Goal: Task Accomplishment & Management: Manage account settings

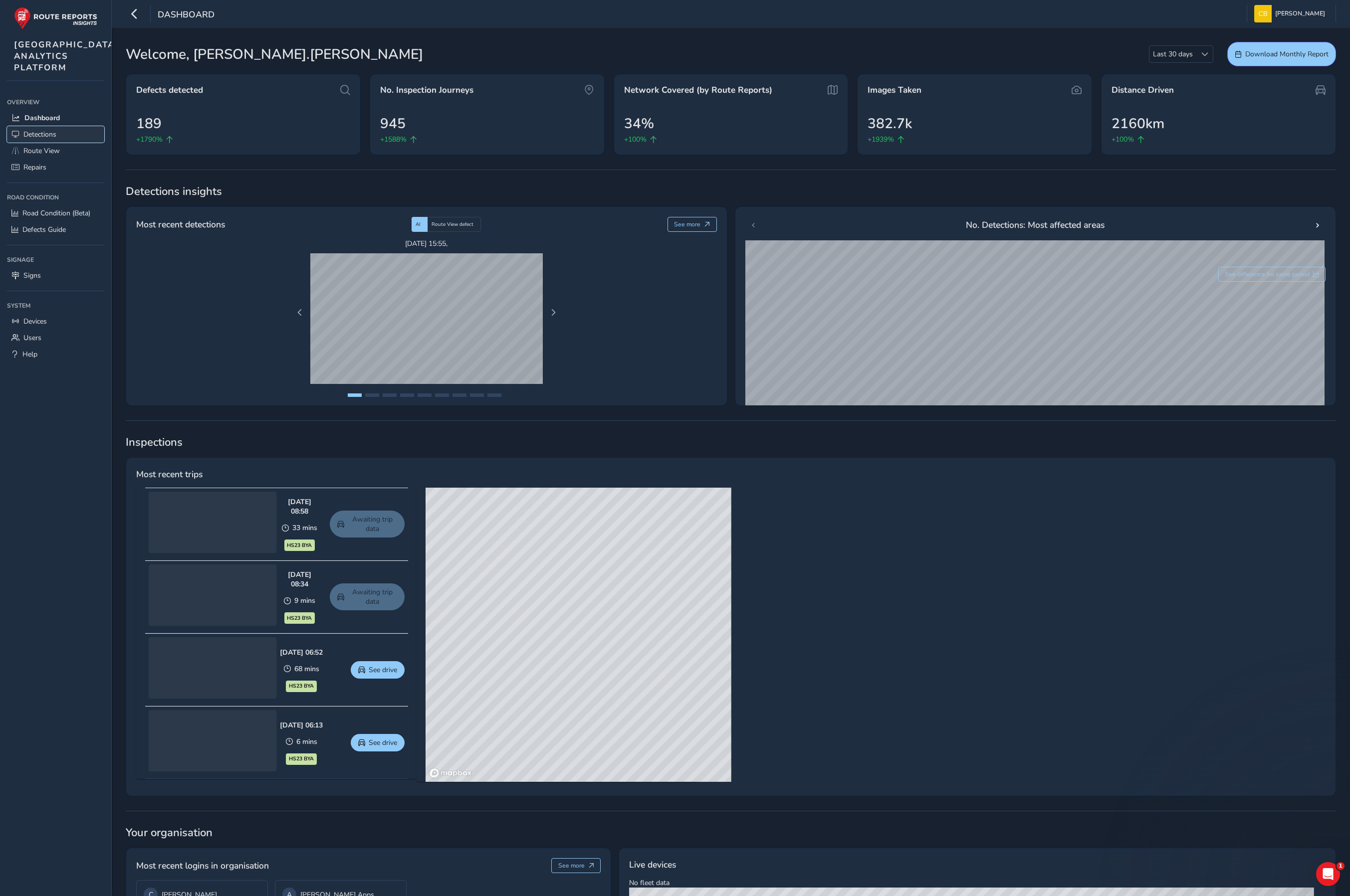
click at [40, 139] on span "Detections" at bounding box center [40, 134] width 33 height 9
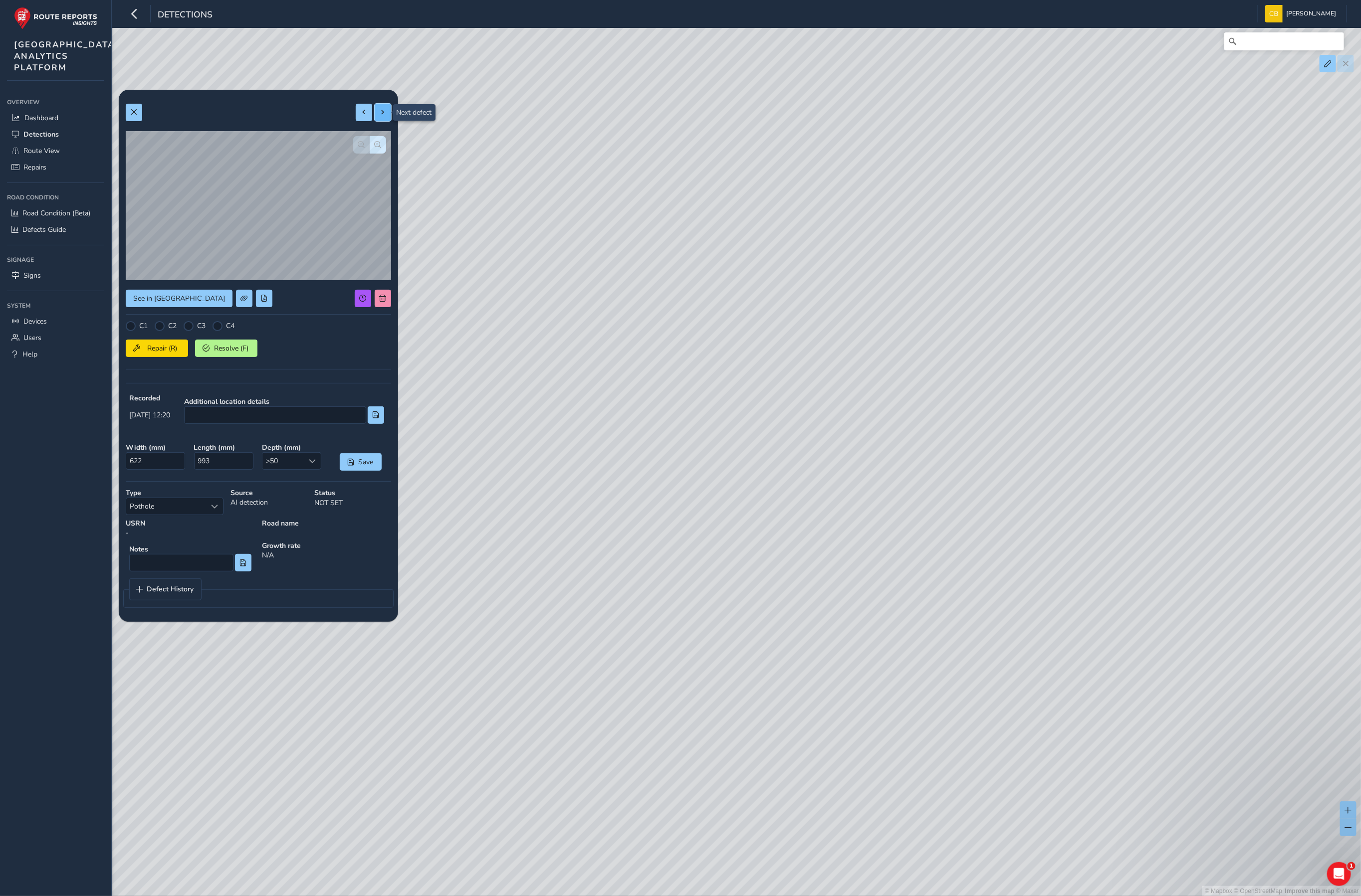
click at [383, 113] on span at bounding box center [383, 112] width 7 height 7
type input "418"
type input "526"
click at [383, 113] on span at bounding box center [383, 112] width 7 height 7
type input "572"
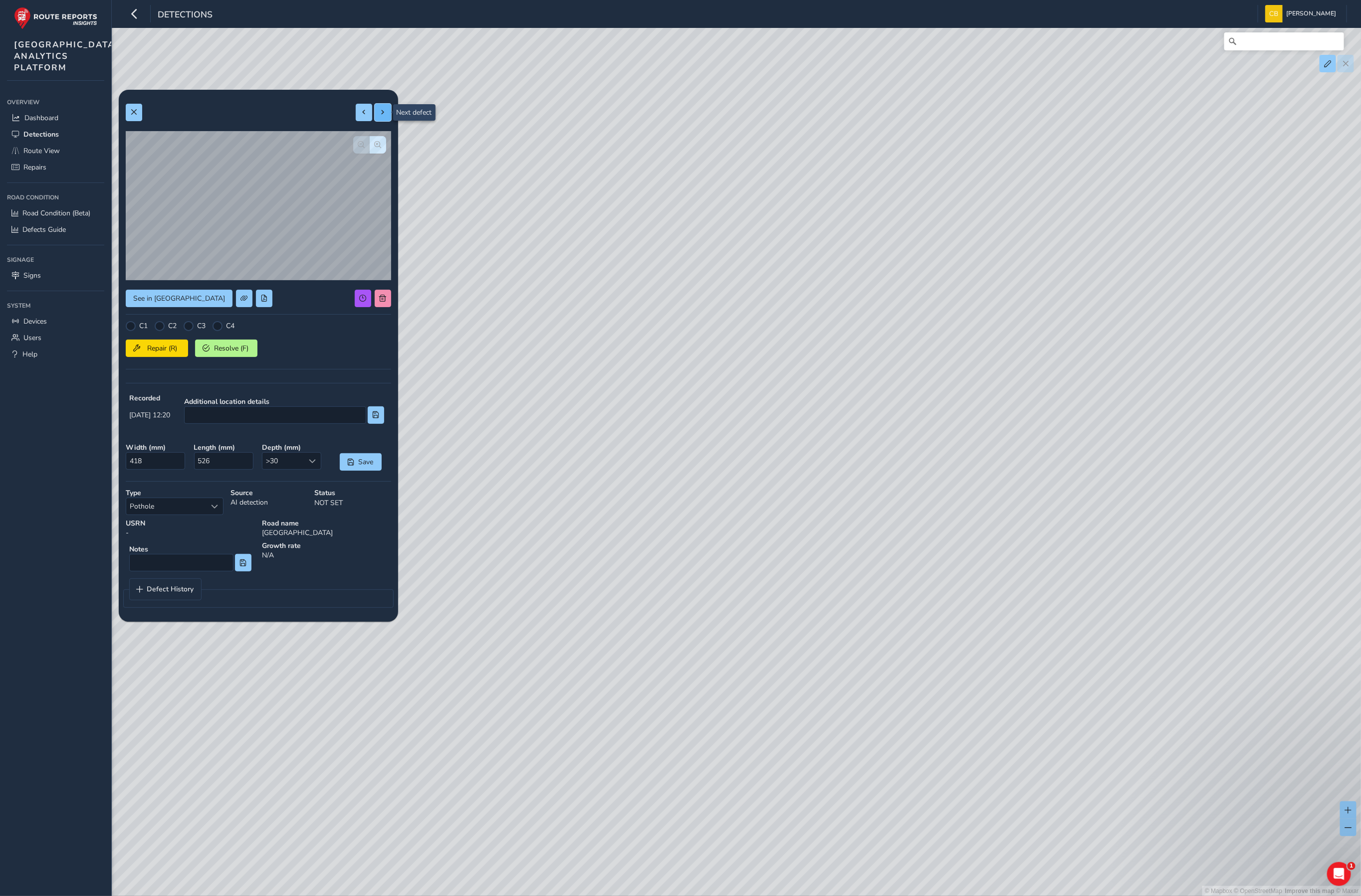
type input "1270"
click at [383, 113] on span at bounding box center [383, 112] width 7 height 7
type input "661"
type input "741"
click at [383, 113] on span at bounding box center [383, 112] width 7 height 7
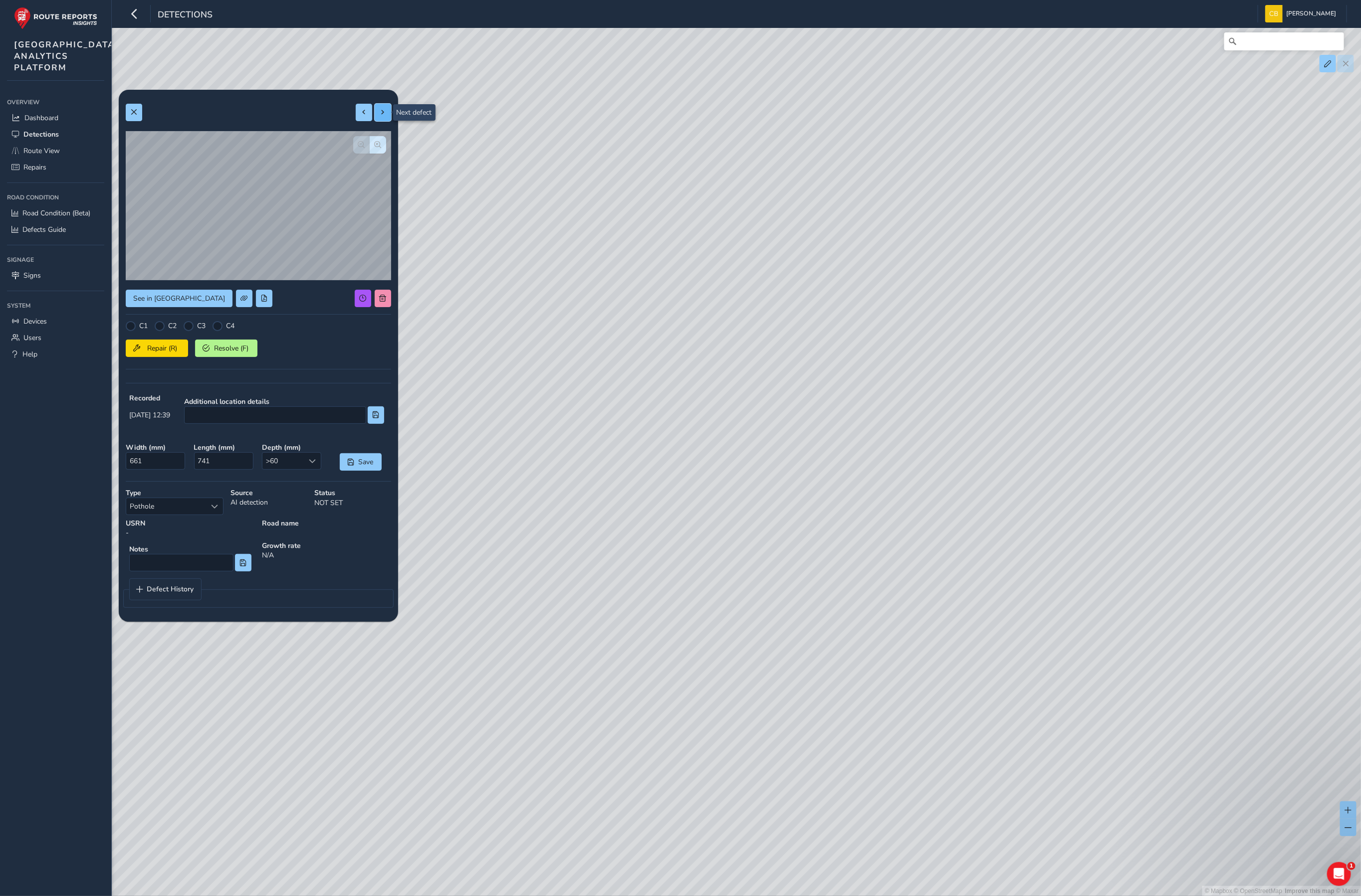
type input "407"
type input "621"
click at [383, 113] on span at bounding box center [383, 112] width 7 height 7
type input "657"
type input "1478"
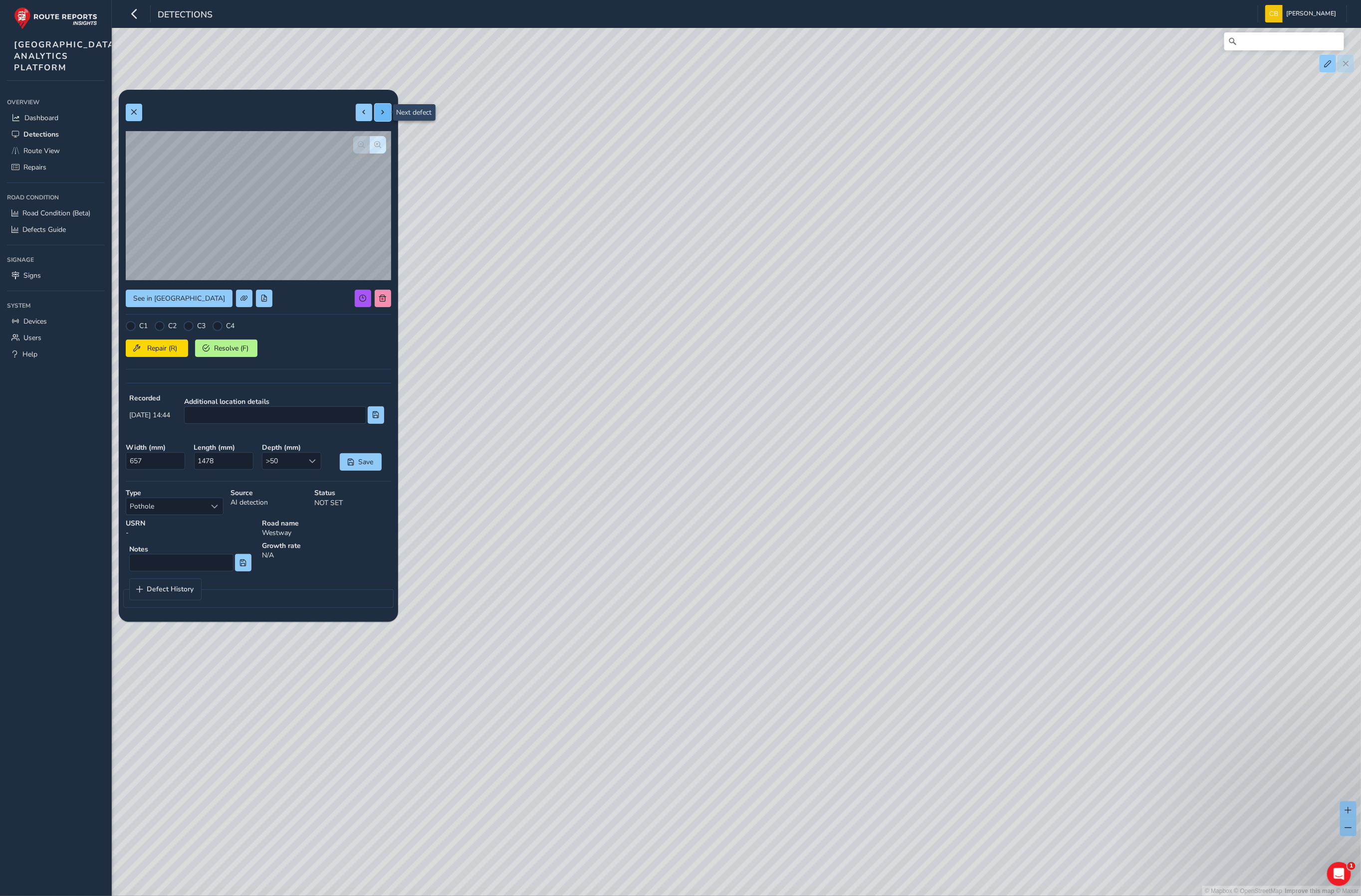
click at [383, 113] on span at bounding box center [383, 112] width 7 height 7
type input "428"
type input "739"
click at [383, 113] on span at bounding box center [383, 112] width 7 height 7
type input "385"
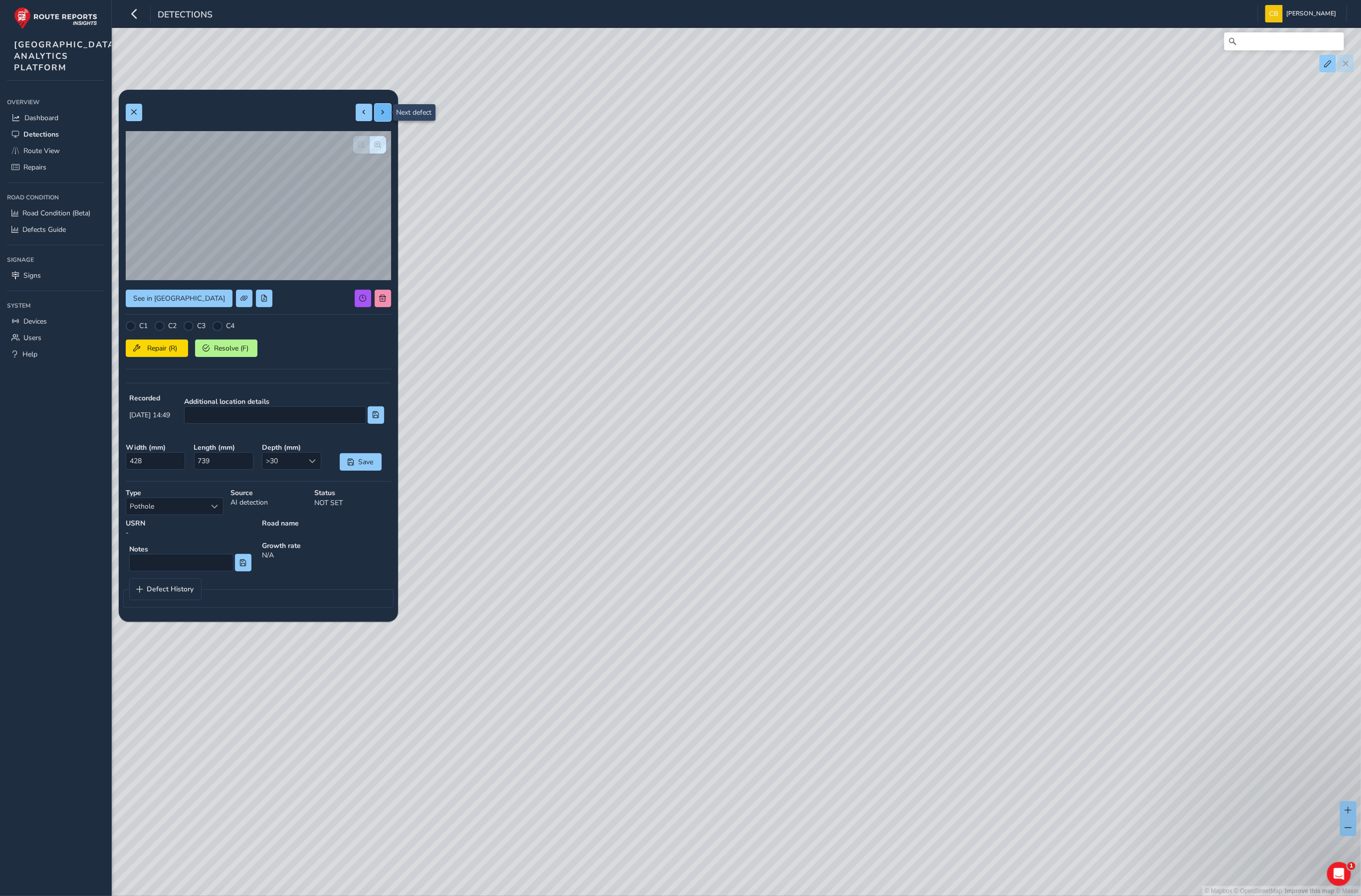
type input "644"
click at [383, 113] on span at bounding box center [383, 112] width 7 height 7
type input "476"
type input "453"
click at [383, 113] on span at bounding box center [383, 112] width 7 height 7
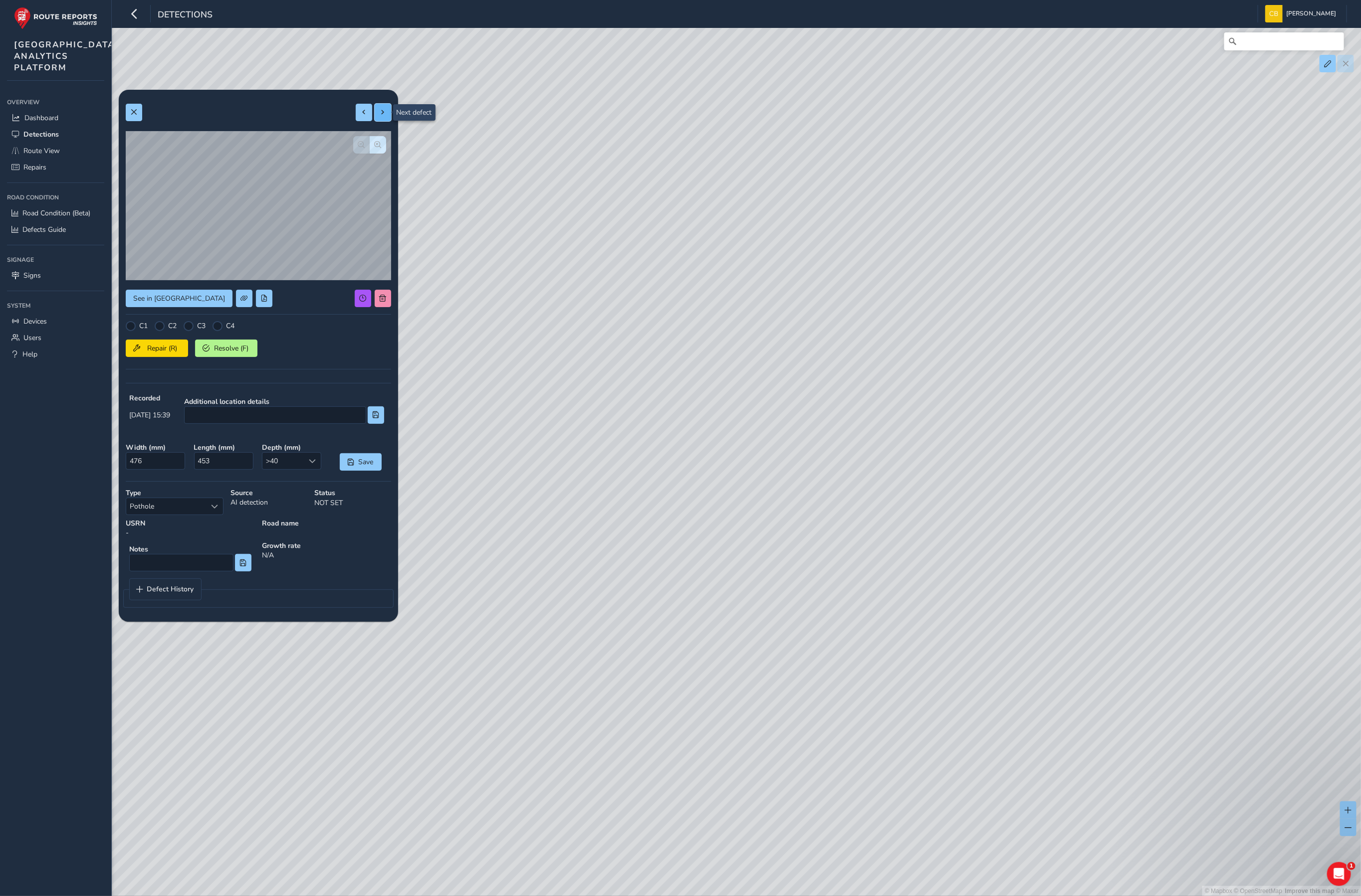
type input "420"
type input "876"
click at [383, 113] on span at bounding box center [383, 112] width 7 height 7
type input "500"
type input "1323"
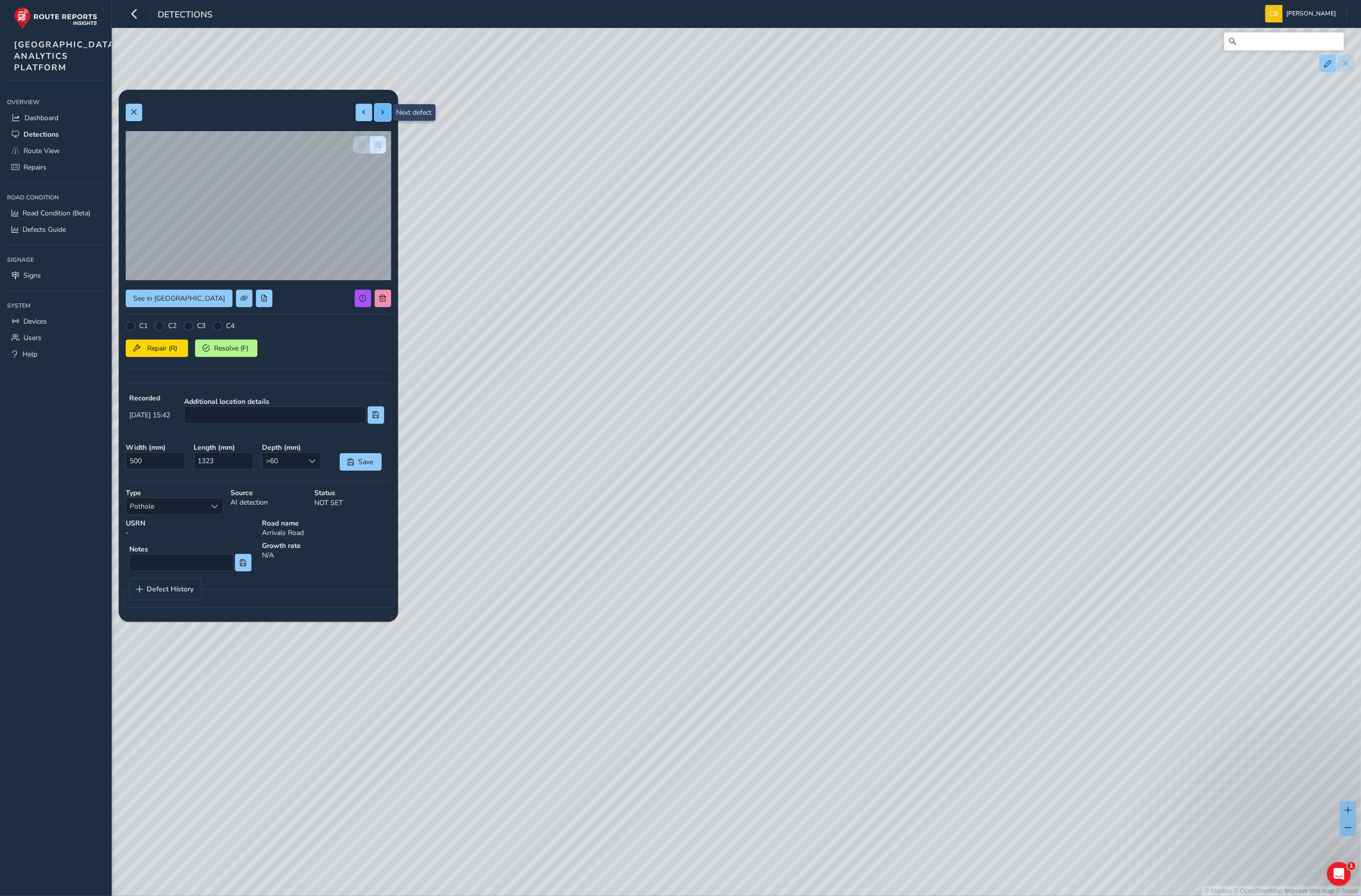
click at [383, 113] on span at bounding box center [383, 112] width 7 height 7
type input "256"
type input "766"
click at [383, 113] on span at bounding box center [383, 112] width 7 height 7
type input "419"
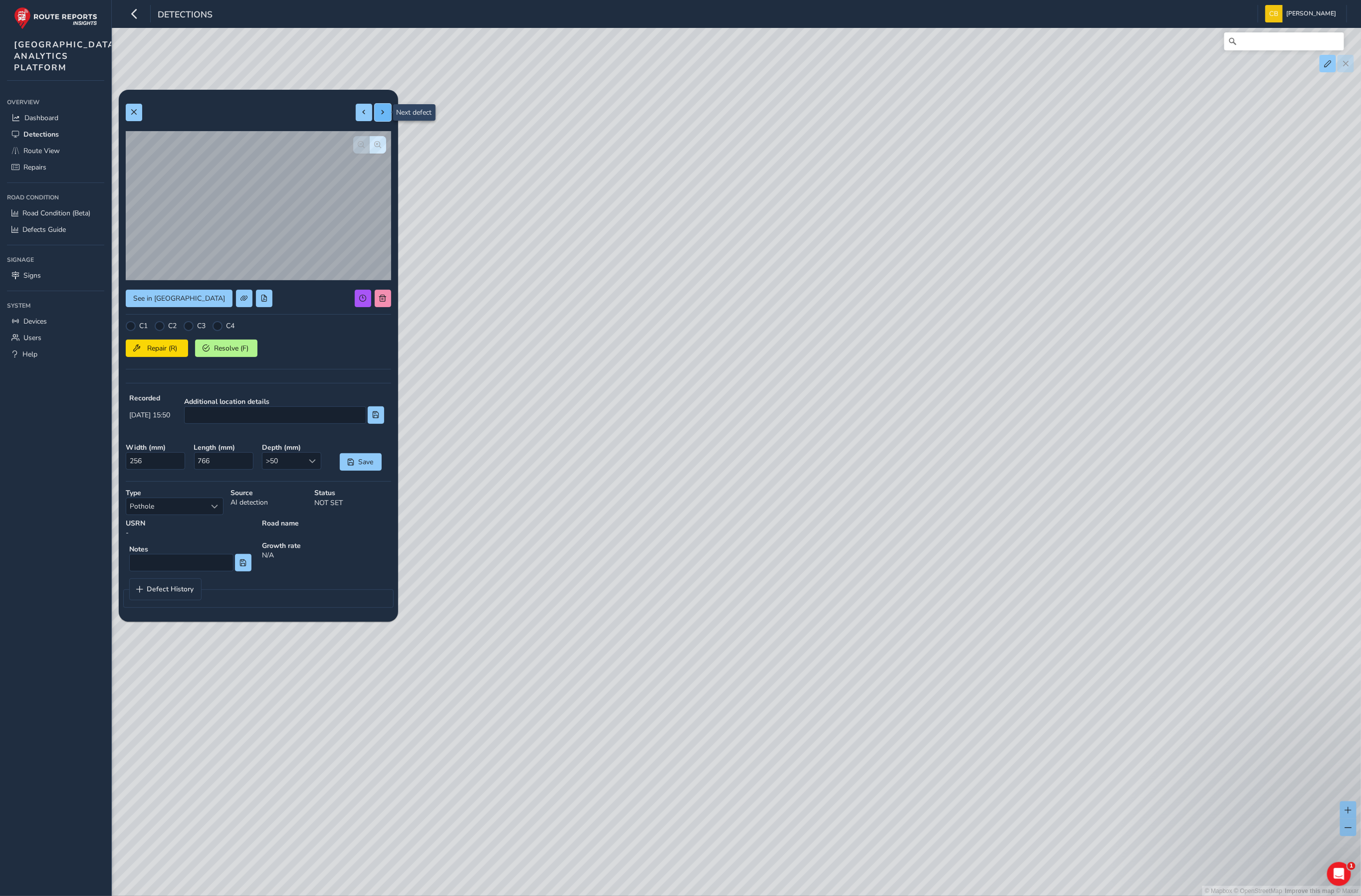
type input "1199"
click at [383, 113] on span at bounding box center [383, 112] width 7 height 7
type input "424"
type input "912"
click at [383, 113] on span at bounding box center [383, 112] width 7 height 7
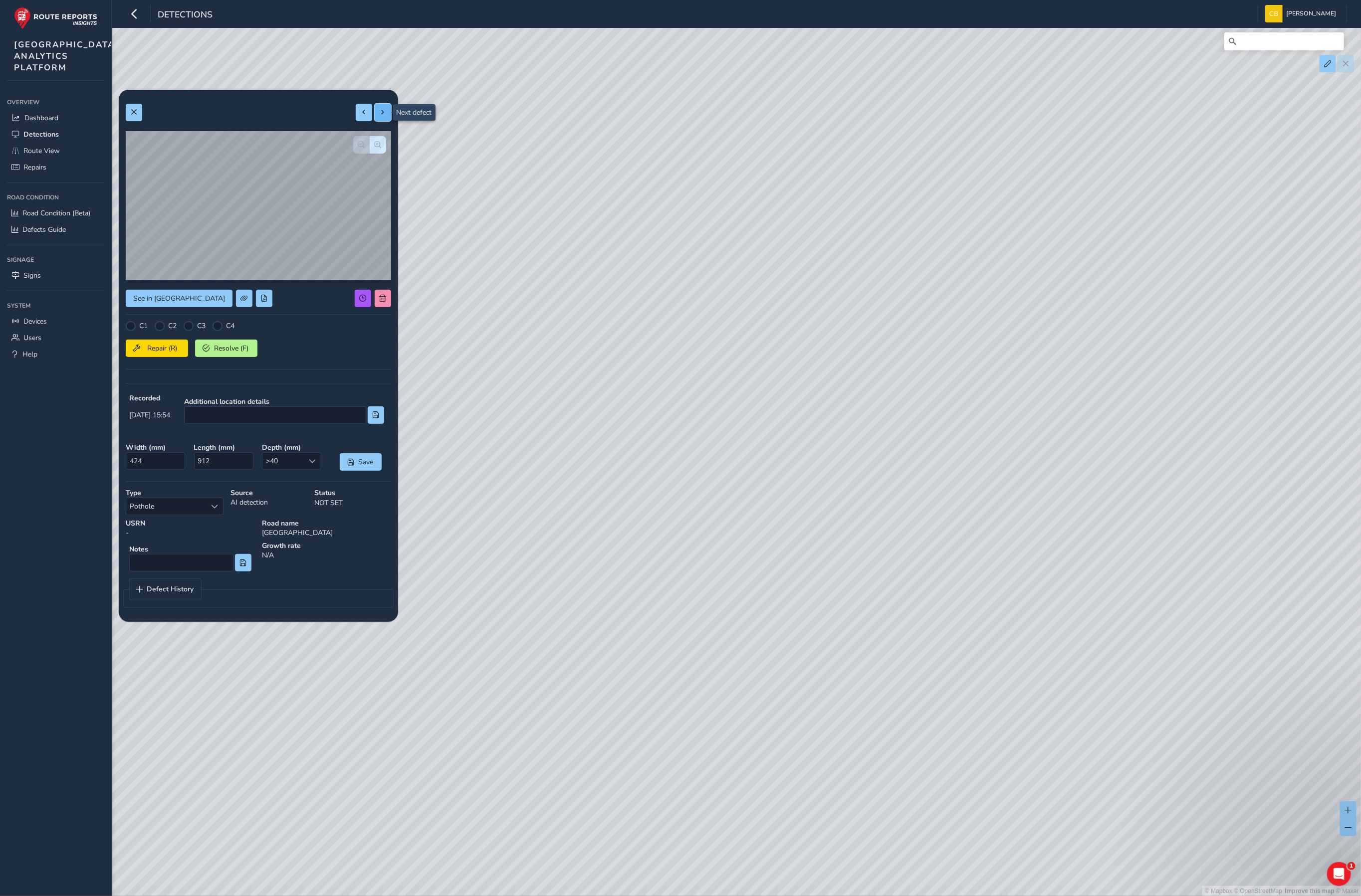
type input "403"
type input "515"
click at [383, 113] on span at bounding box center [383, 112] width 7 height 7
type input "406"
type input "519"
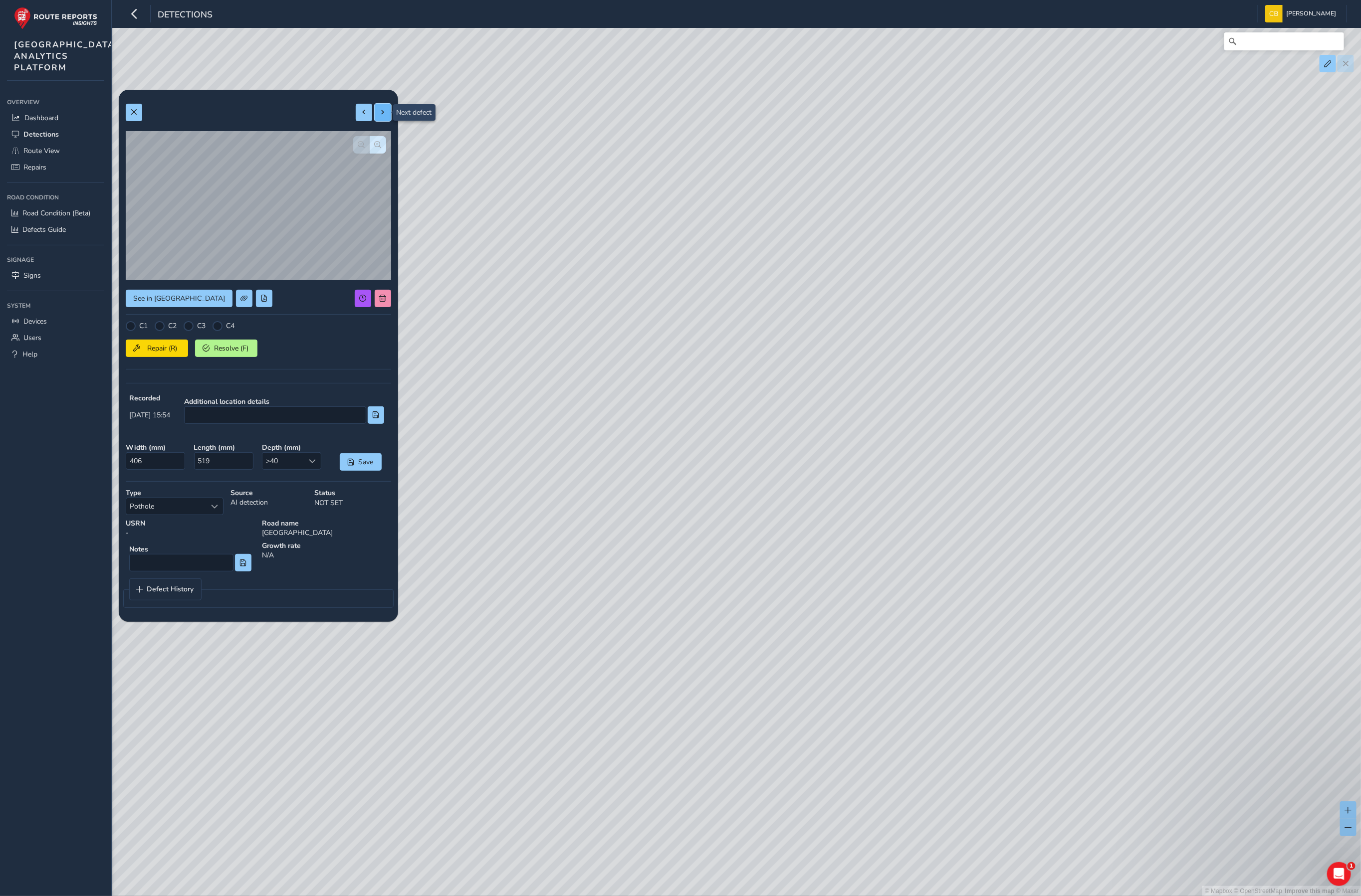
click at [383, 113] on span at bounding box center [383, 112] width 7 height 7
type input "349"
type input "551"
click at [383, 113] on span at bounding box center [383, 112] width 7 height 7
type input "304"
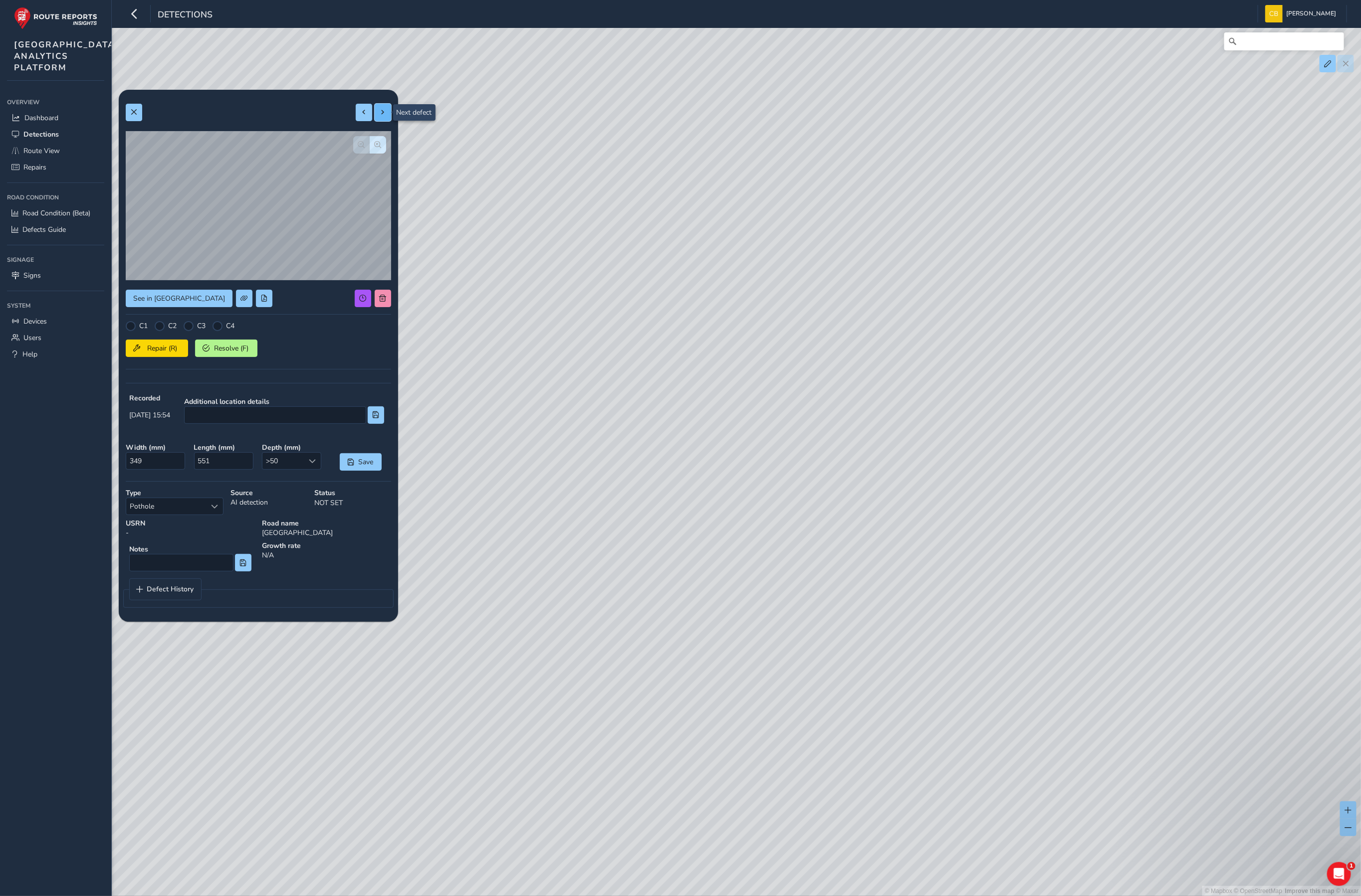
type input "467"
click at [383, 113] on span at bounding box center [383, 112] width 7 height 7
type input "434"
type input "963"
click at [160, 586] on span "Defect History" at bounding box center [171, 589] width 47 height 7
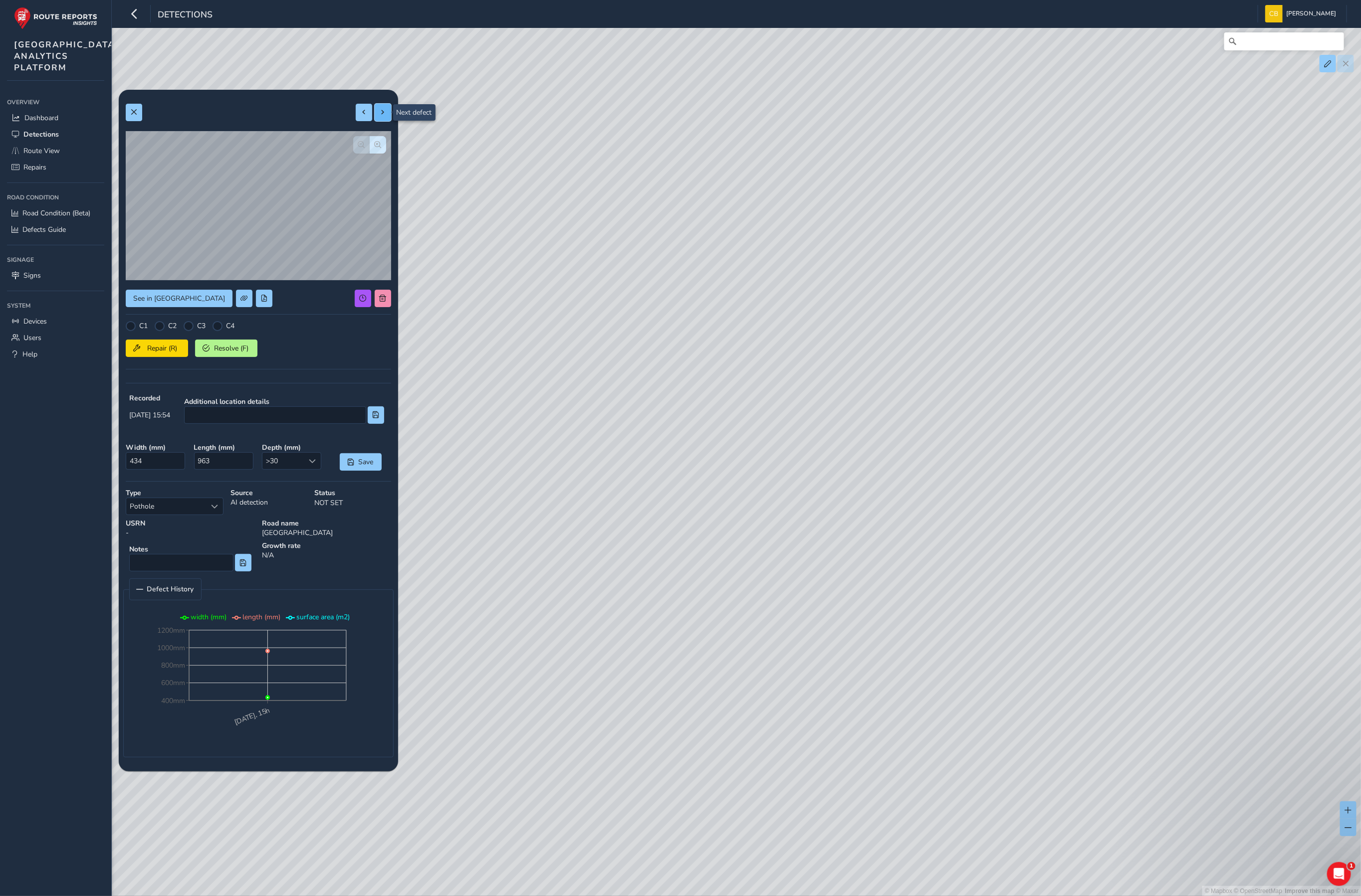
click at [385, 110] on span at bounding box center [383, 112] width 7 height 7
type input "220"
type input "390"
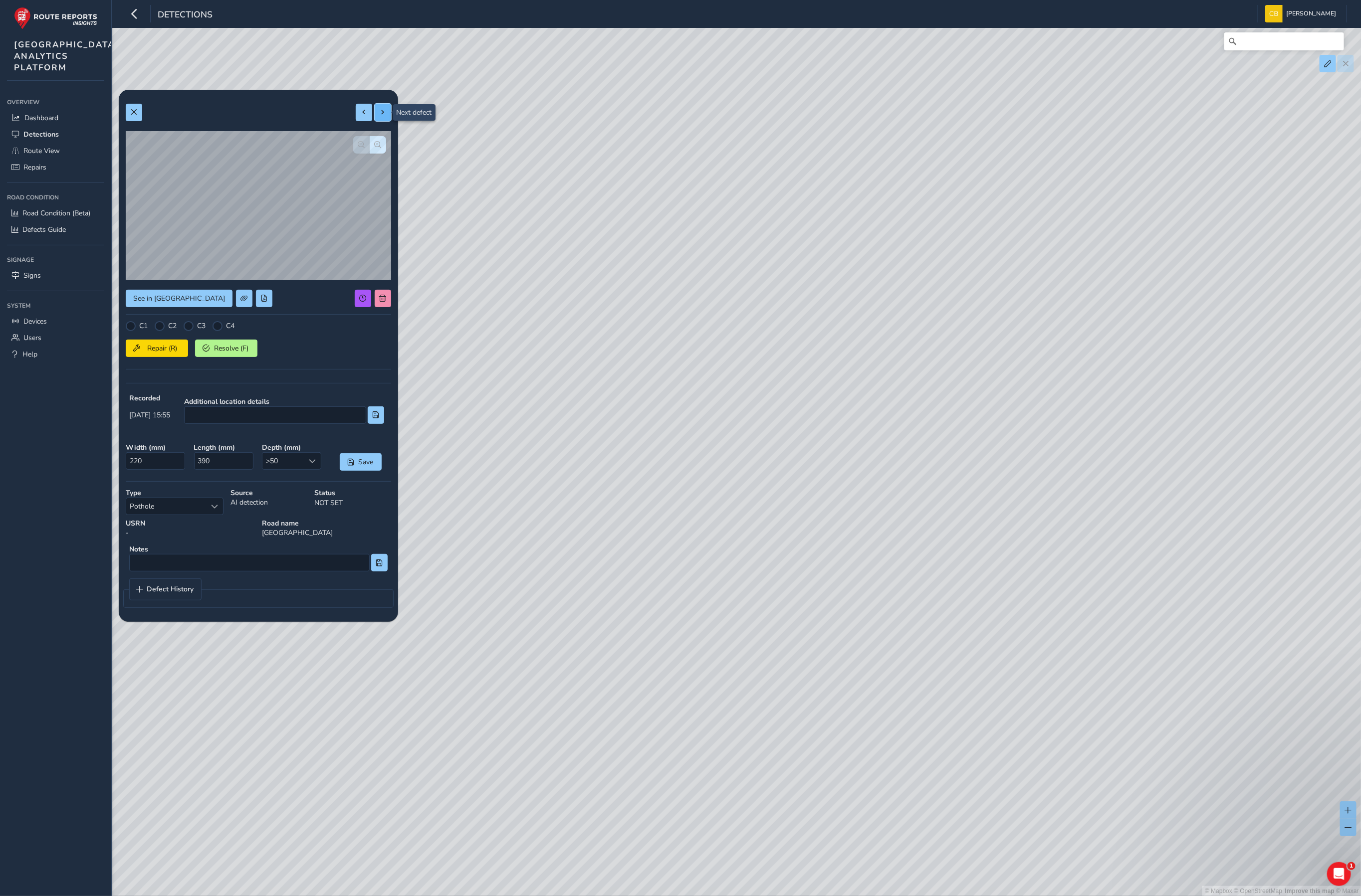
click at [385, 110] on span at bounding box center [383, 112] width 7 height 7
type input "345"
type input "451"
click at [133, 113] on span at bounding box center [134, 112] width 7 height 7
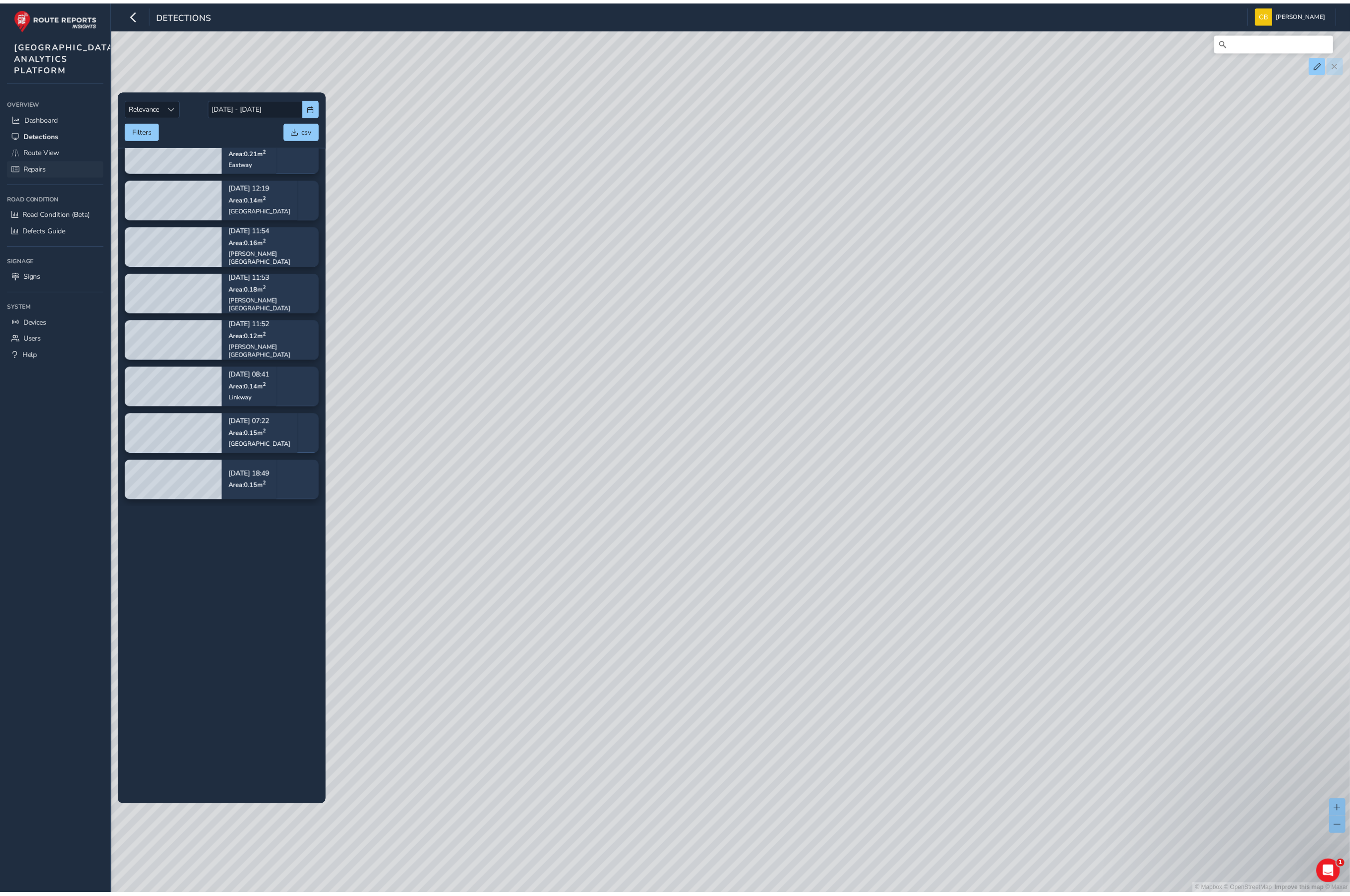
scroll to position [8559, 0]
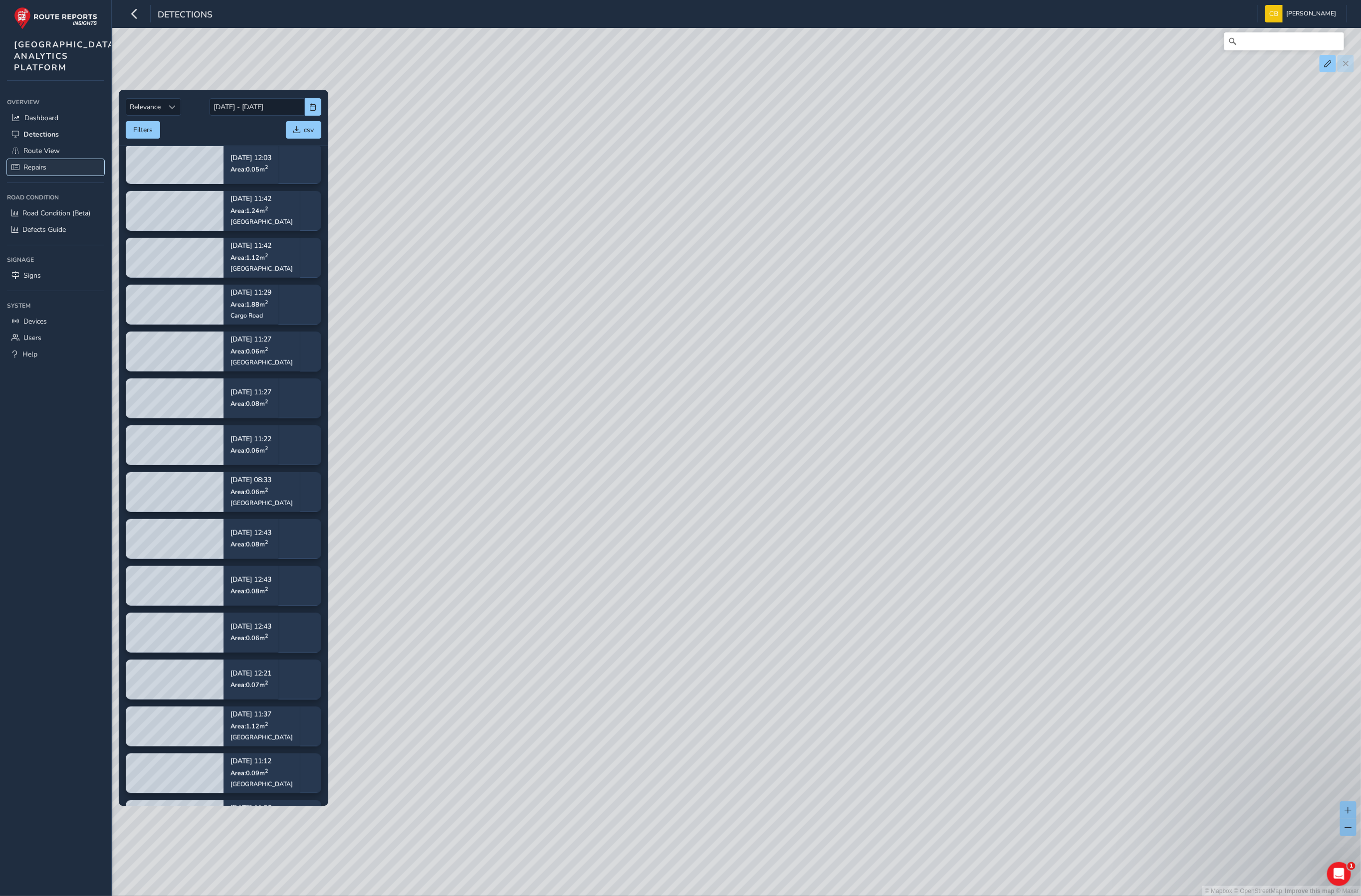
click at [42, 172] on span "Repairs" at bounding box center [35, 167] width 23 height 9
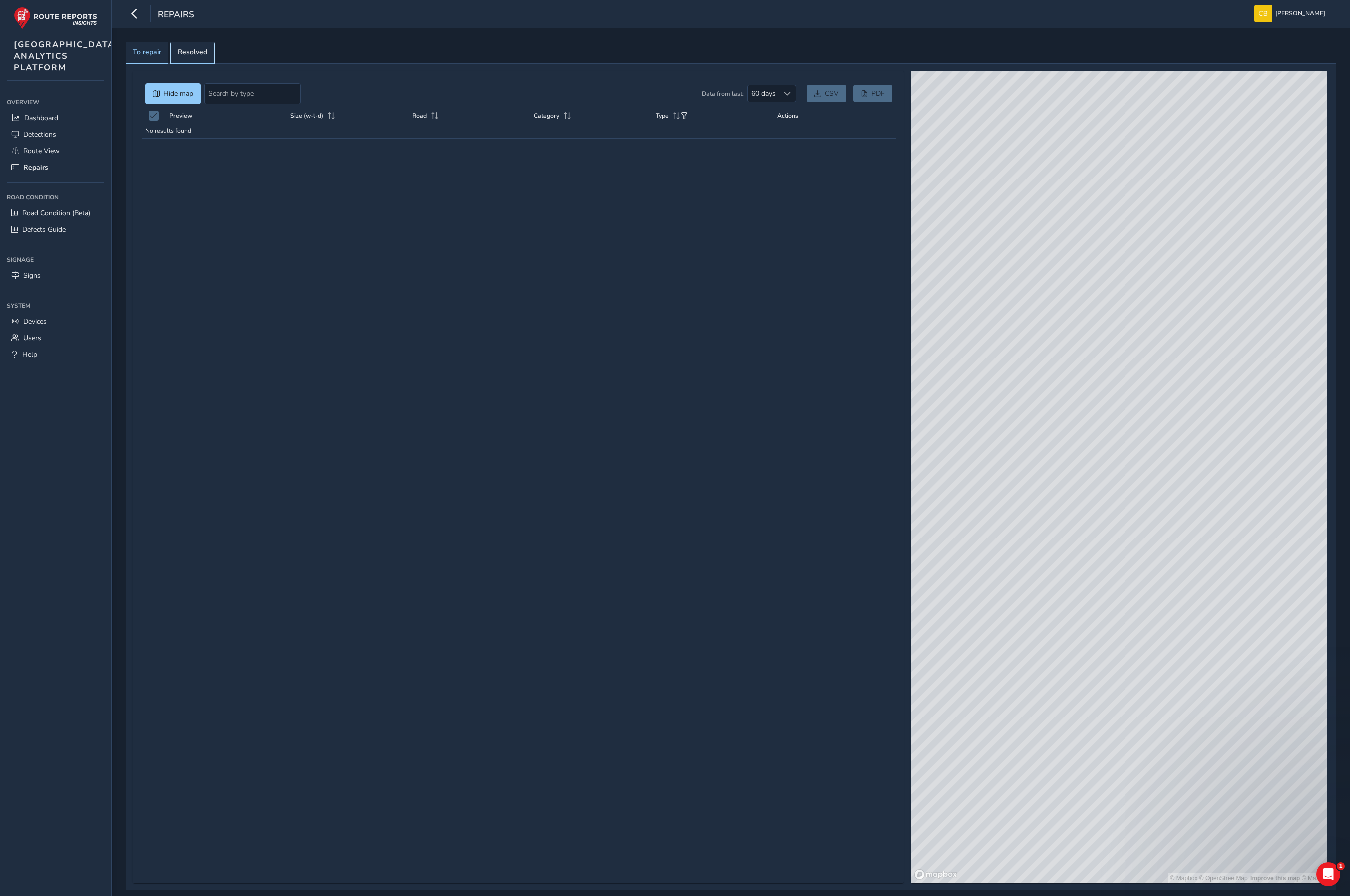
click at [191, 54] on span "Resolved" at bounding box center [192, 52] width 29 height 7
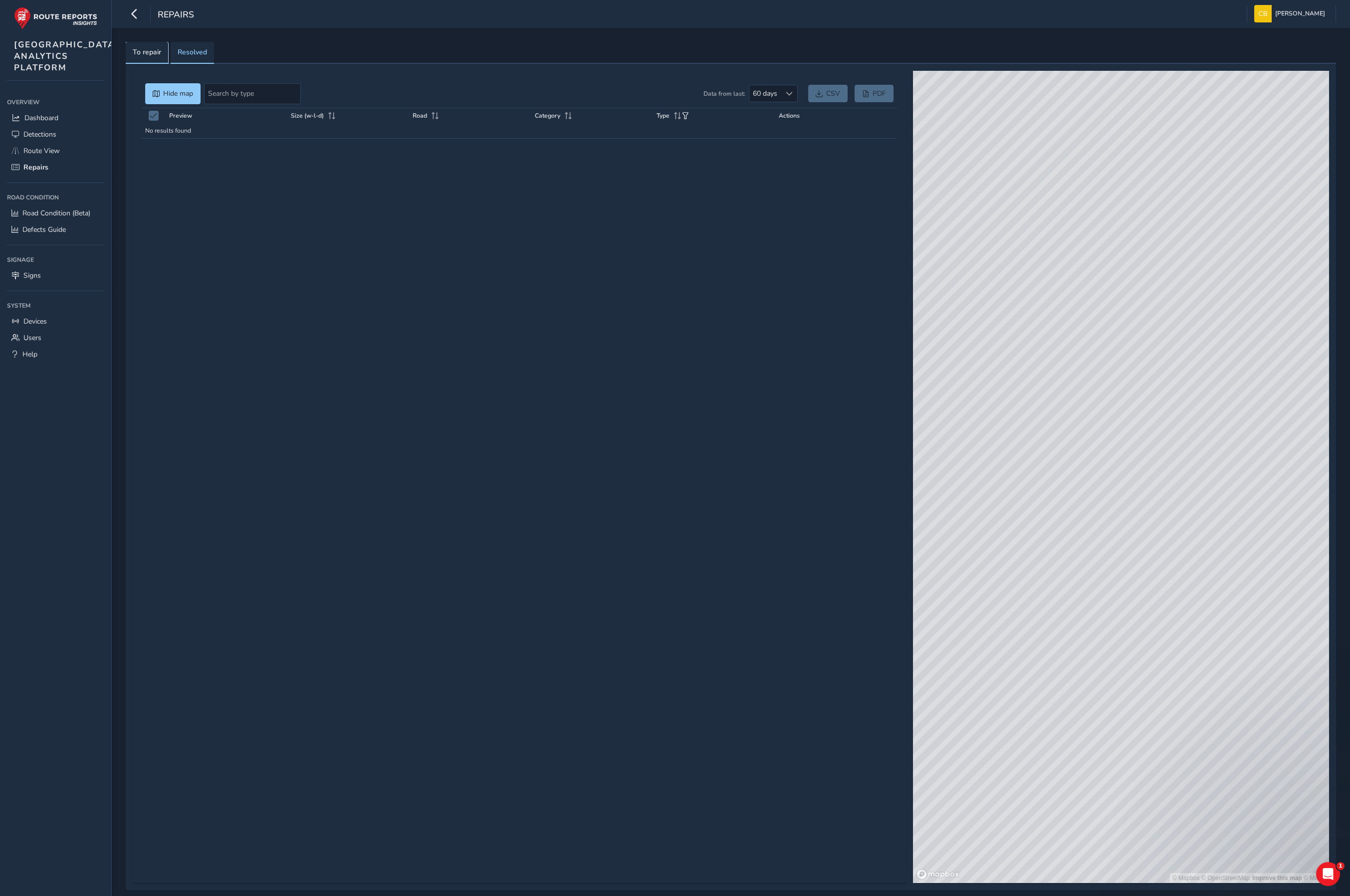
click at [147, 49] on span "To repair" at bounding box center [147, 52] width 28 height 7
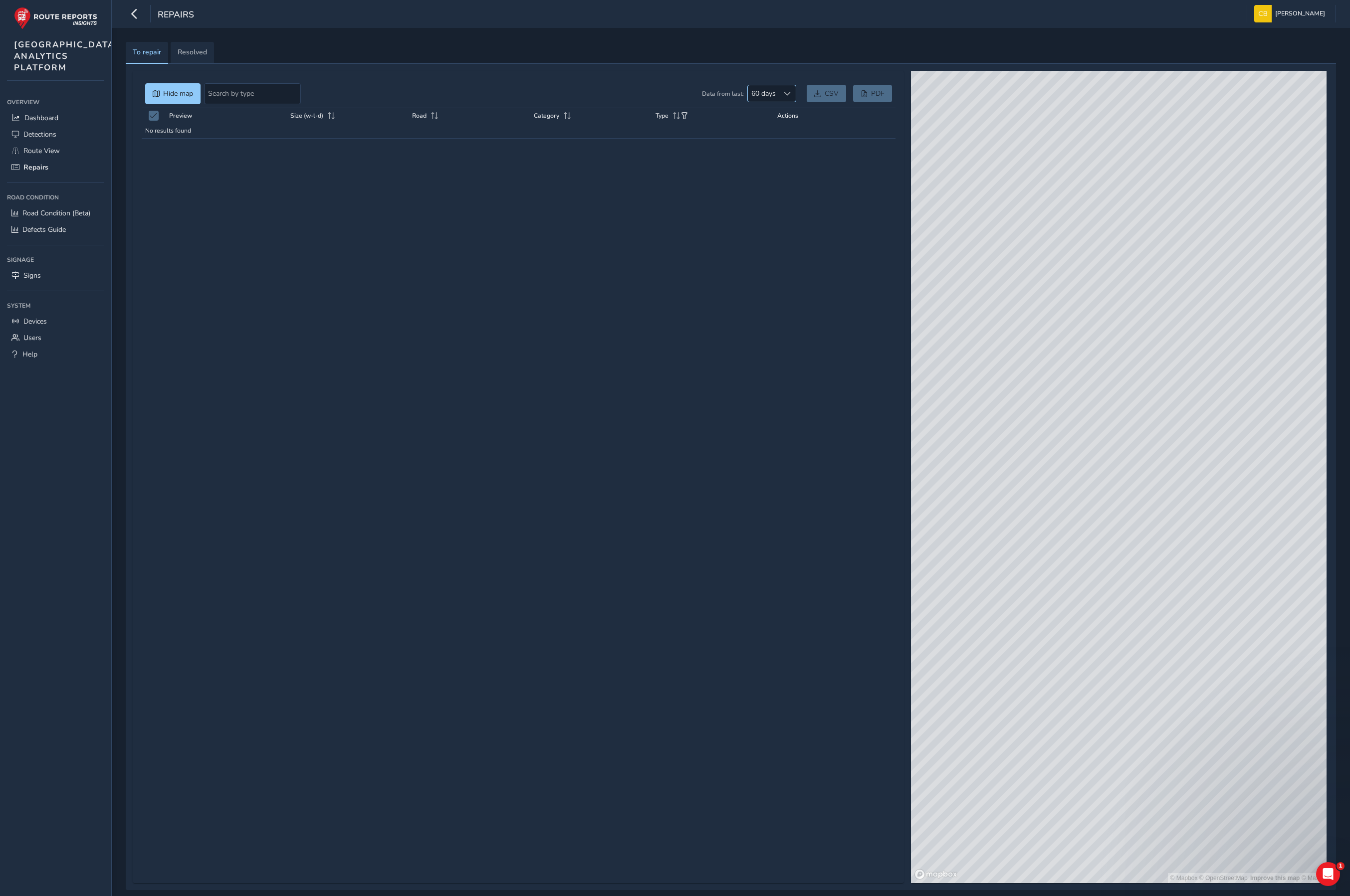
click at [786, 90] on span at bounding box center [787, 93] width 7 height 7
click at [774, 160] on li "90 days" at bounding box center [771, 163] width 49 height 16
click at [187, 59] on link "Resolved" at bounding box center [192, 53] width 43 height 22
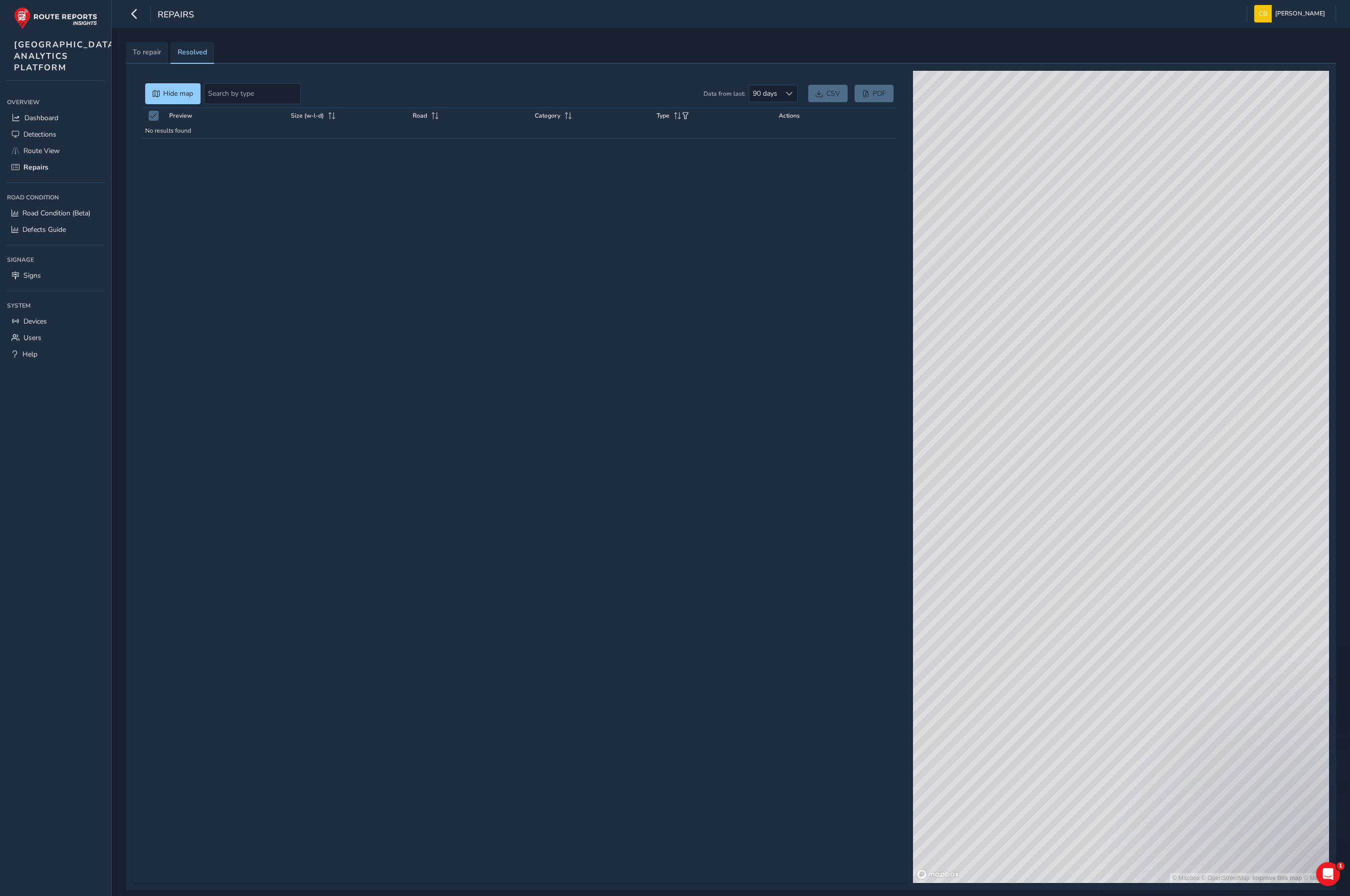
drag, startPoint x: 1282, startPoint y: 475, endPoint x: 1132, endPoint y: 460, distance: 150.7
click at [1138, 460] on div "© Mapbox © OpenStreetMap Improve this map © Maxar" at bounding box center [1121, 477] width 416 height 812
click at [156, 49] on span "To repair" at bounding box center [147, 52] width 28 height 7
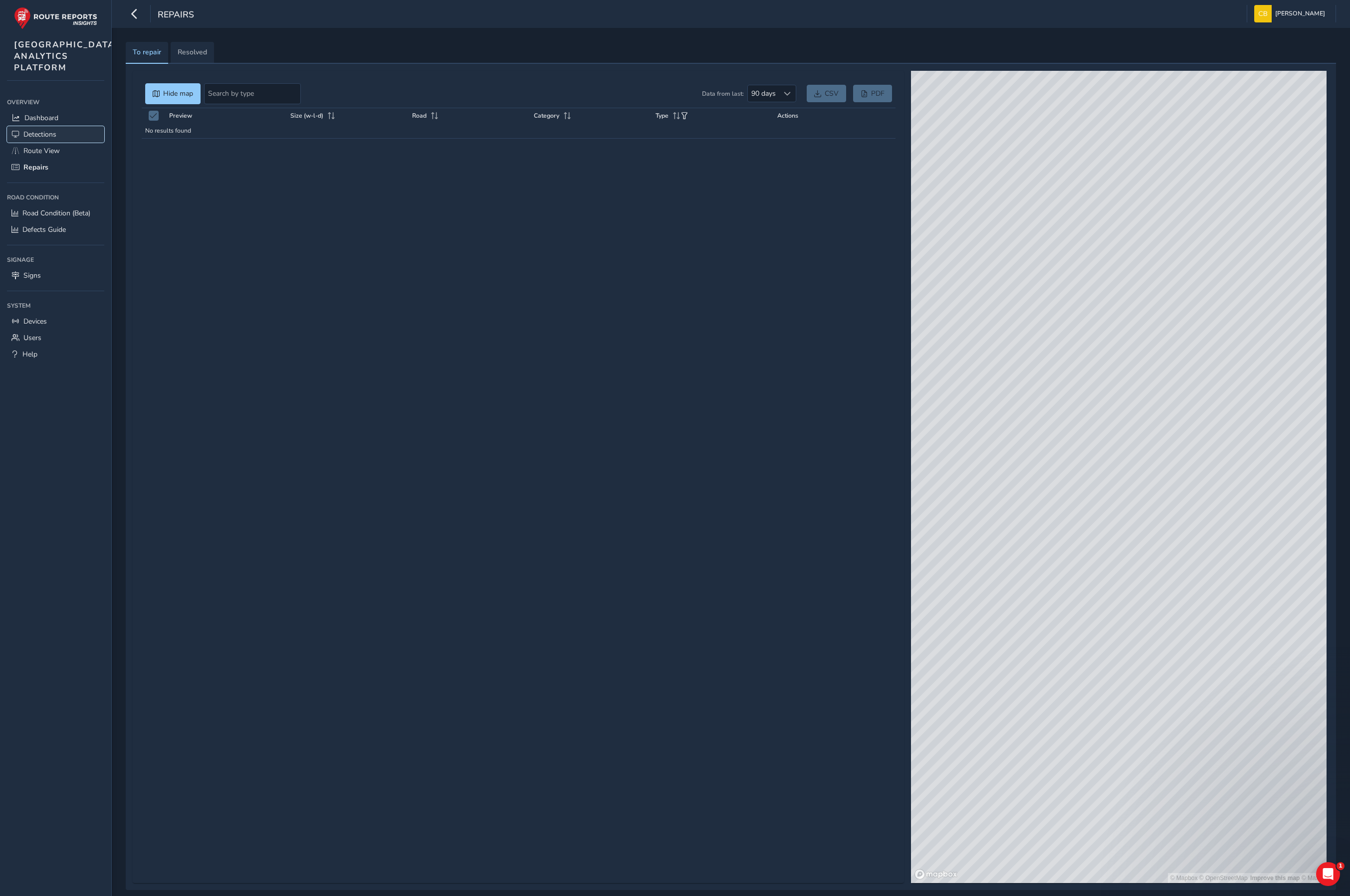
click at [44, 139] on span "Detections" at bounding box center [40, 134] width 33 height 9
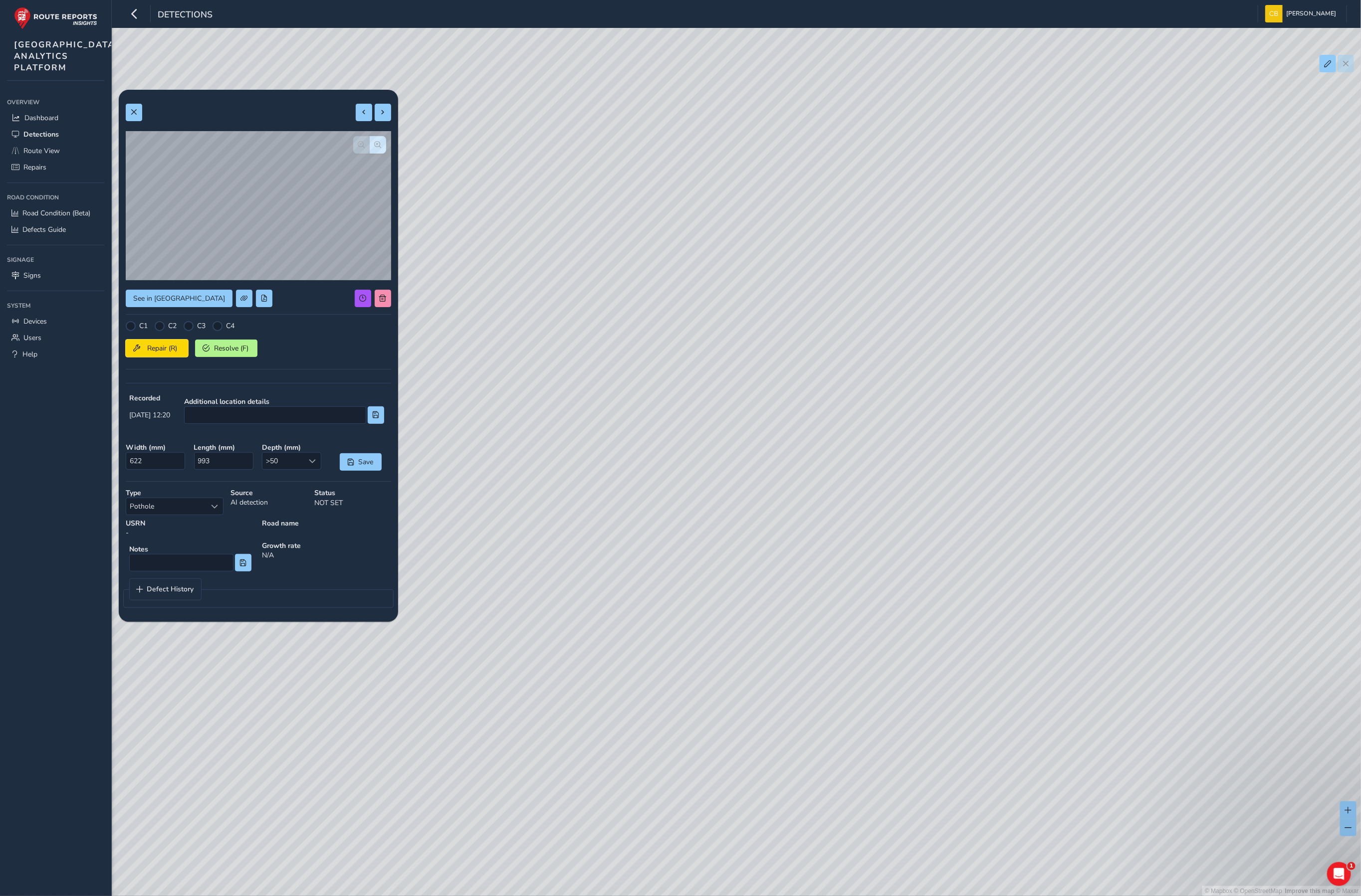
click at [172, 353] on button "Repair (R)" at bounding box center [156, 348] width 62 height 17
click at [32, 172] on span "Repairs" at bounding box center [35, 167] width 23 height 9
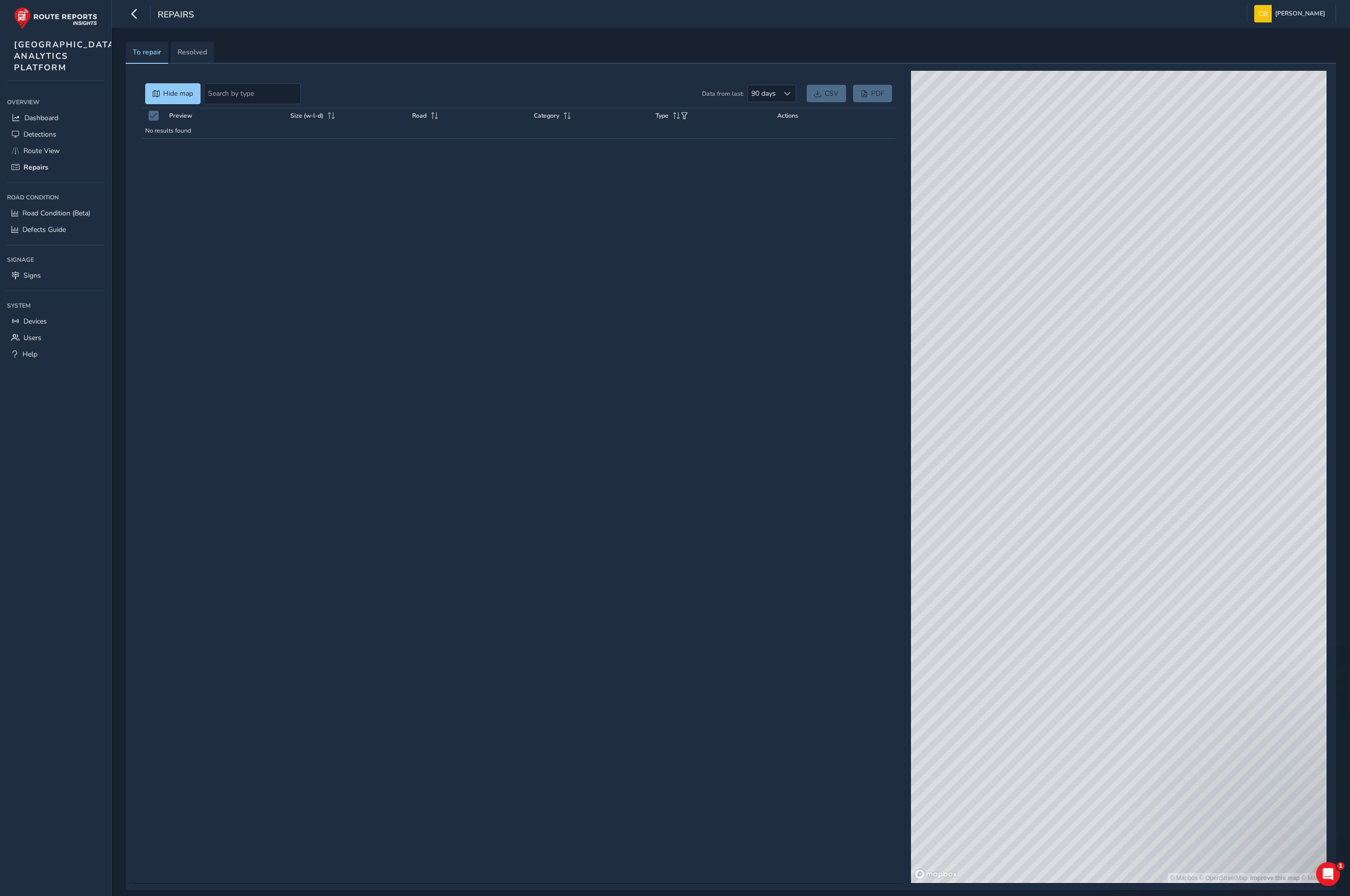
click at [155, 118] on div at bounding box center [154, 116] width 10 height 10
click at [57, 156] on span "Route View" at bounding box center [41, 150] width 36 height 9
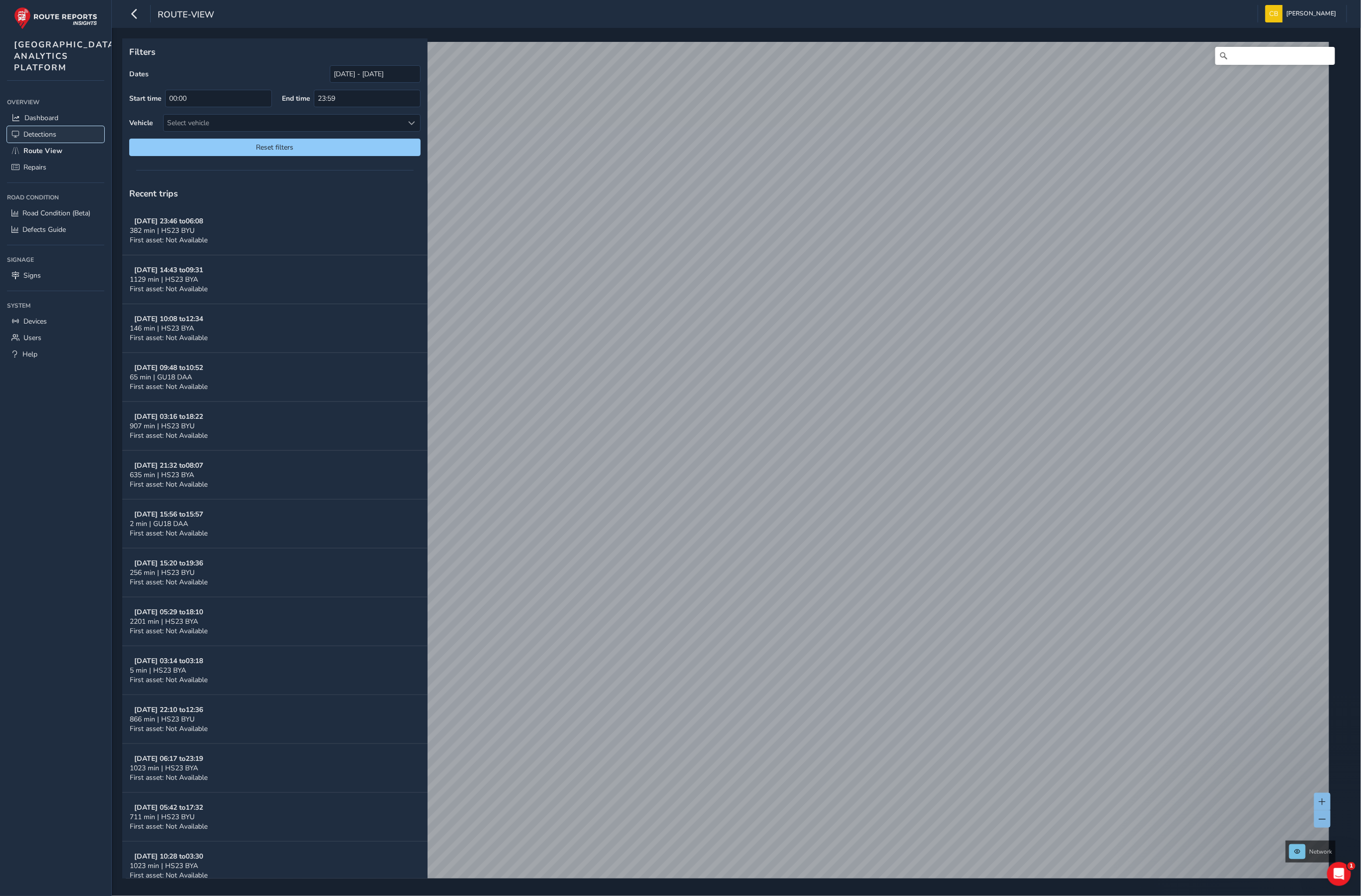
click at [49, 139] on span "Detections" at bounding box center [40, 134] width 33 height 9
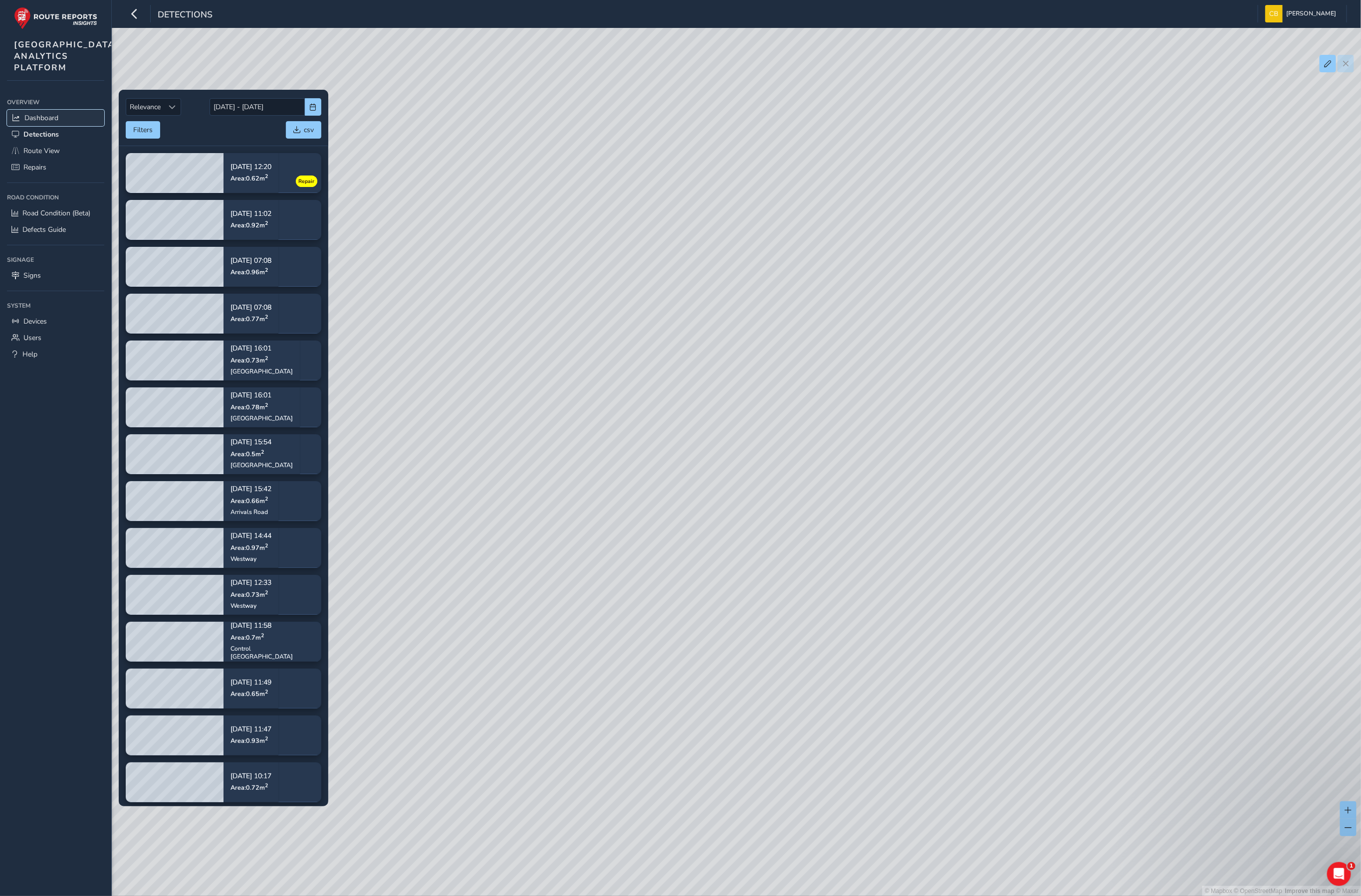
click at [30, 123] on span "Dashboard" at bounding box center [41, 117] width 34 height 9
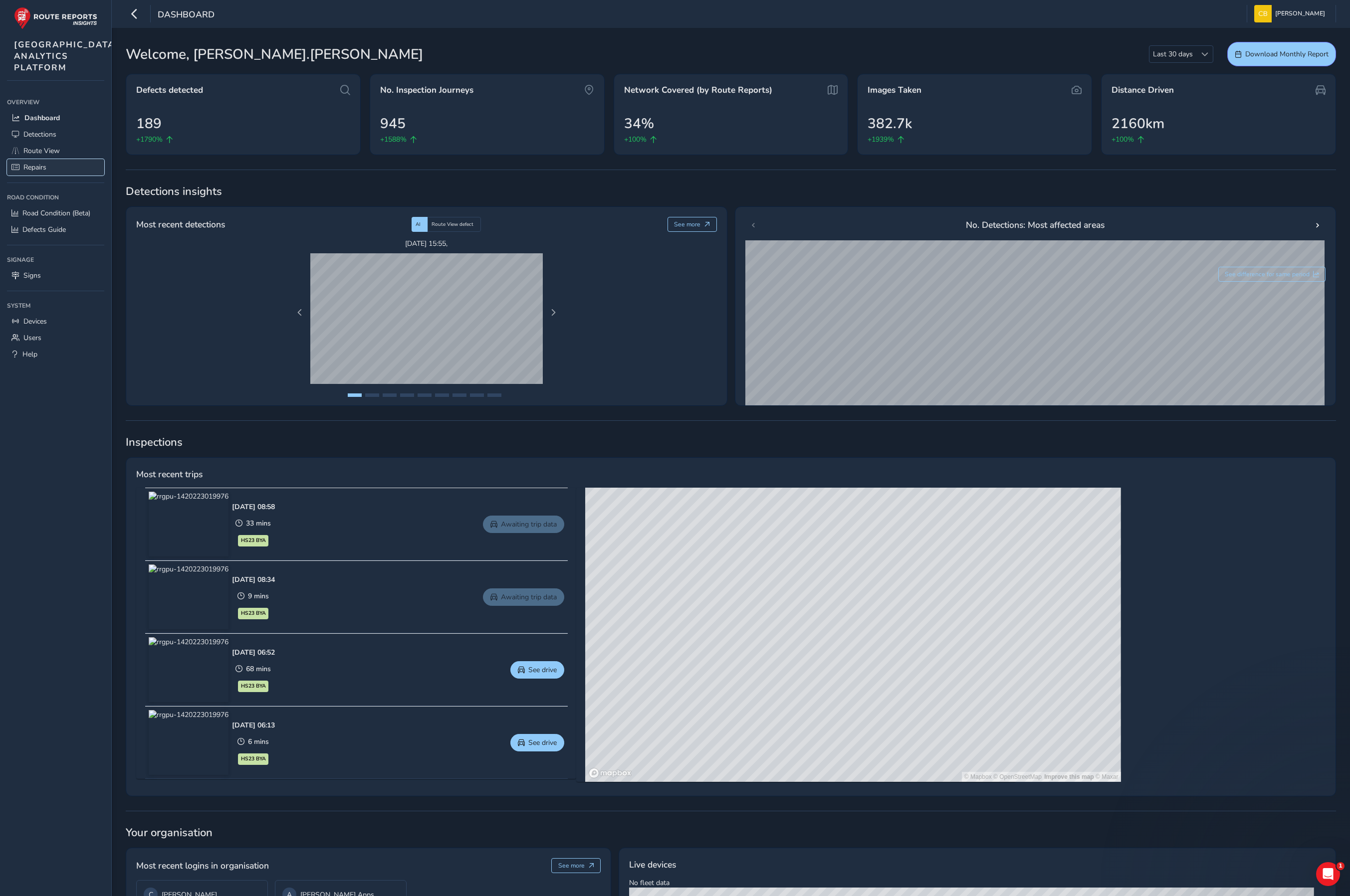
click at [42, 172] on span "Repairs" at bounding box center [35, 167] width 23 height 9
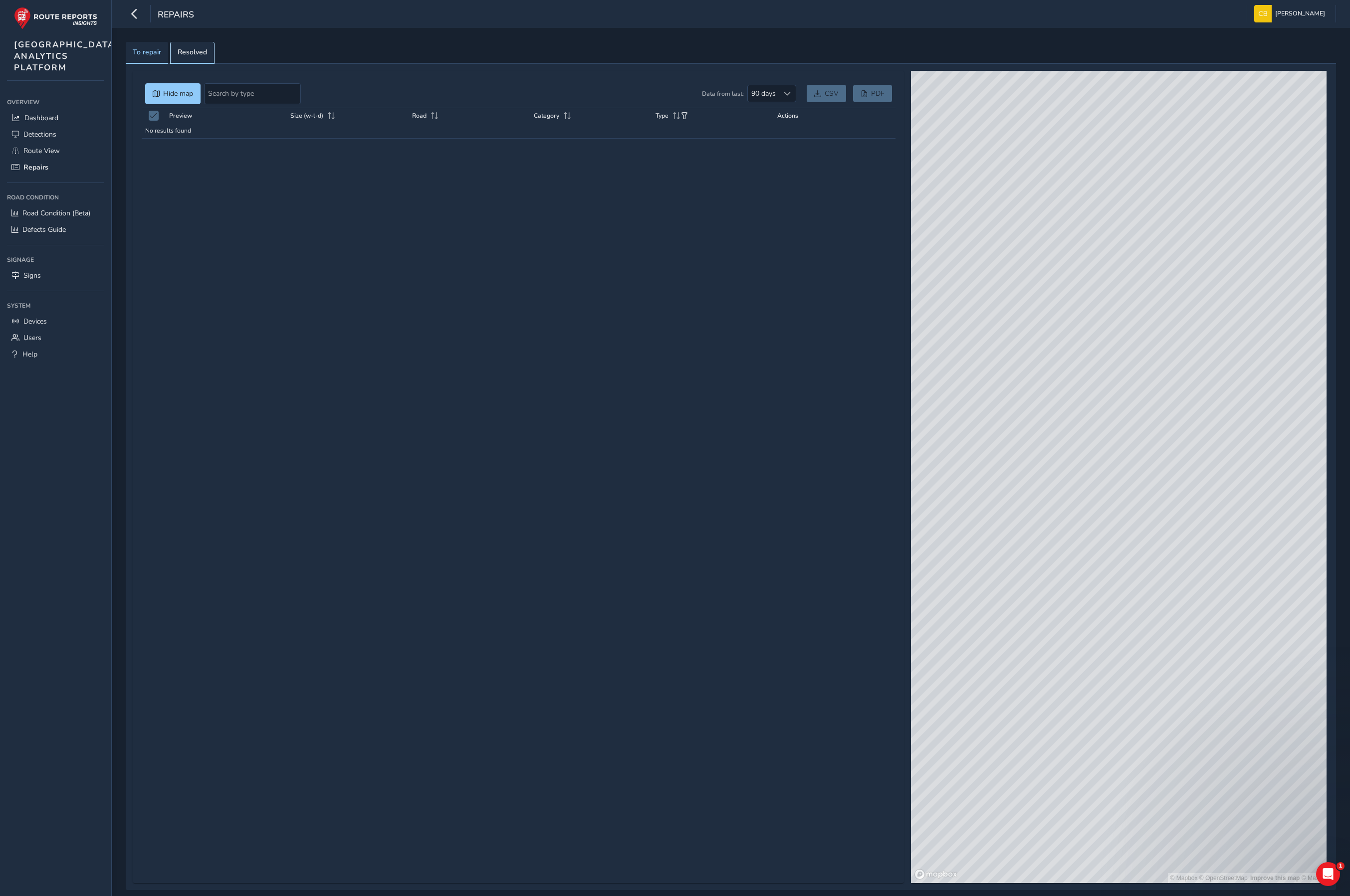
click at [175, 54] on link "Resolved" at bounding box center [192, 53] width 43 height 22
